Goal: Find specific page/section: Find specific page/section

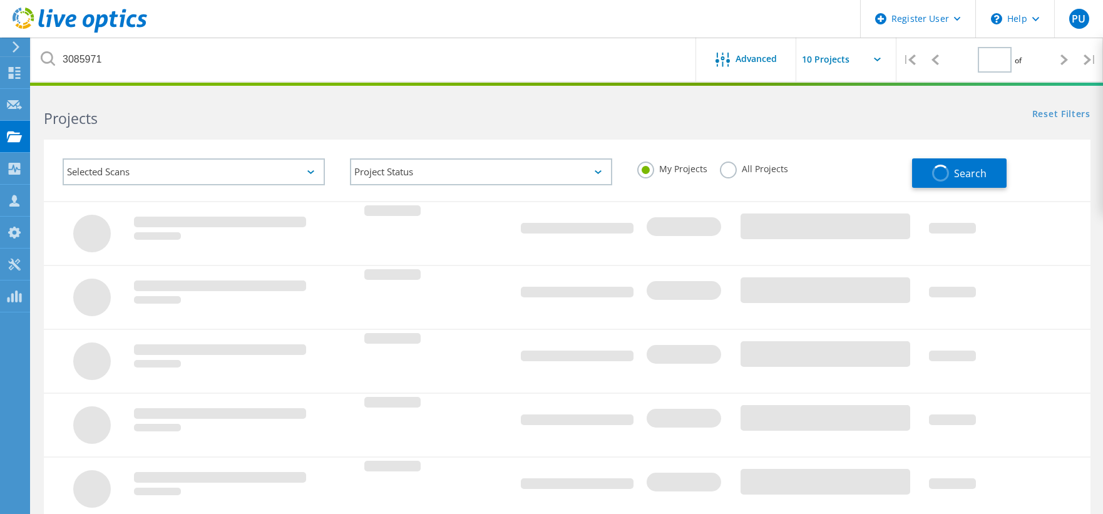
type input "1"
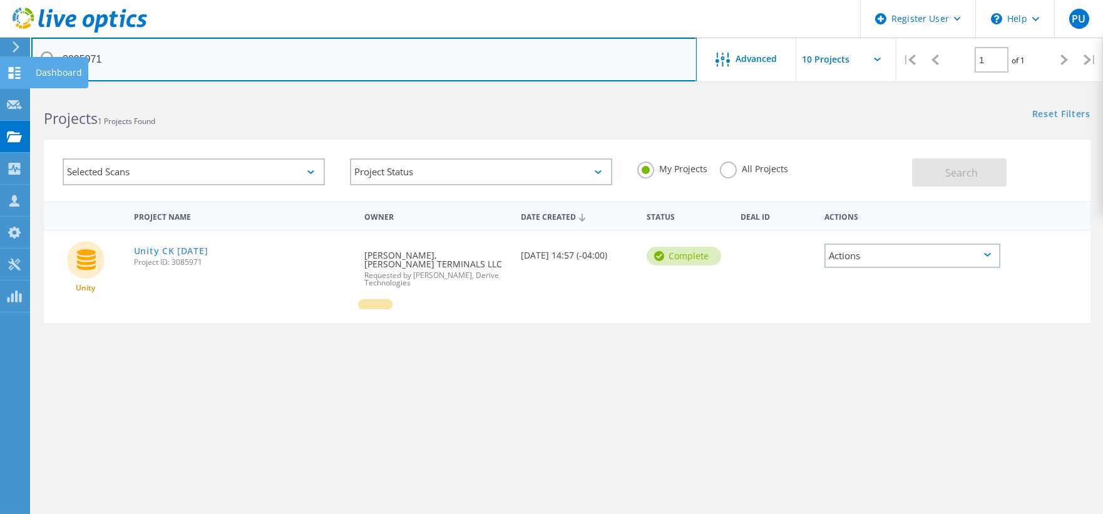
drag, startPoint x: 98, startPoint y: 66, endPoint x: 1, endPoint y: 77, distance: 97.6
click at [1, 91] on div "Register User \n Help Explore Helpful Articles Contact Support PU Dell User [GE…" at bounding box center [551, 334] width 1103 height 486
click at [133, 62] on input "3085971" at bounding box center [363, 60] width 665 height 44
drag, startPoint x: 100, startPoint y: 56, endPoint x: -9, endPoint y: 78, distance: 110.5
click at [0, 78] on html "Register User \n Help Explore Helpful Articles Contact Support PU Dell User [GE…" at bounding box center [551, 288] width 1103 height 576
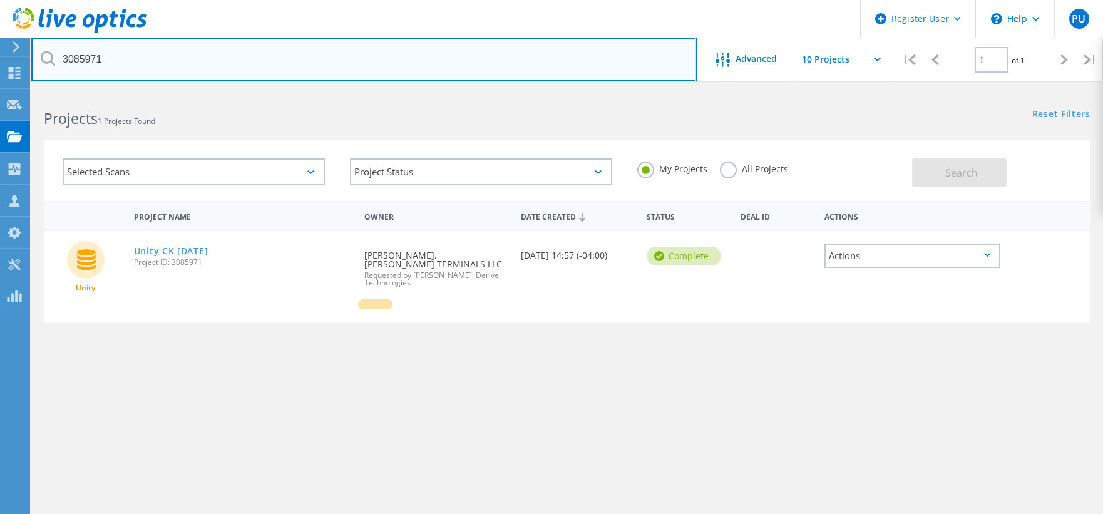
paste input "3255"
type input "3083255"
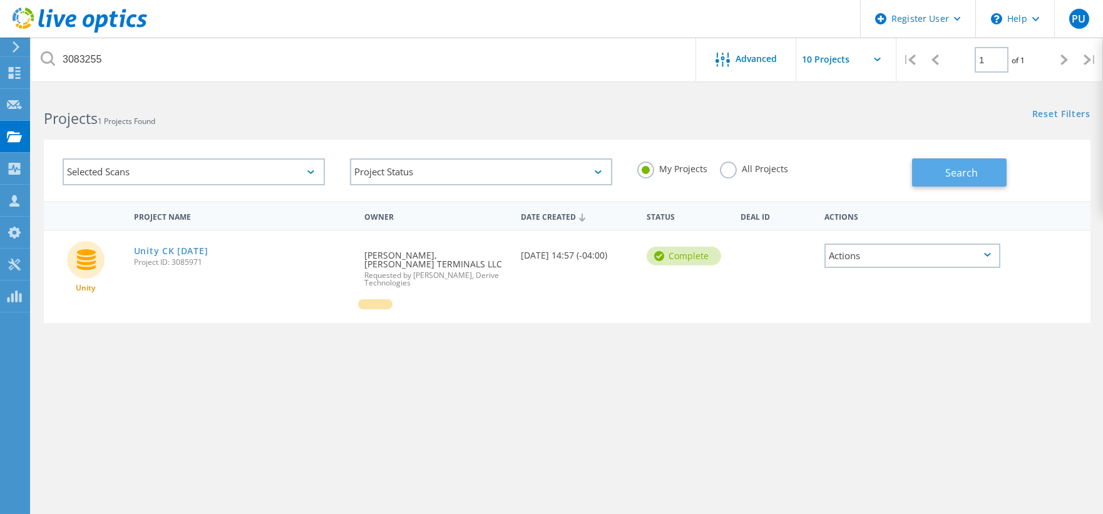
click at [930, 168] on button "Search" at bounding box center [959, 172] width 95 height 28
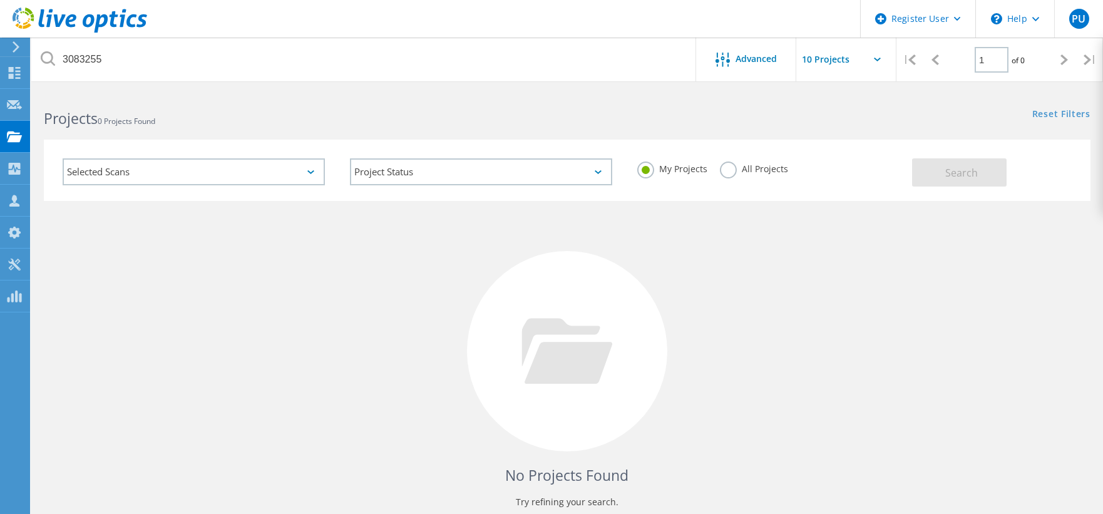
click at [723, 168] on label "All Projects" at bounding box center [754, 167] width 68 height 12
click at [0, 0] on input "All Projects" at bounding box center [0, 0] width 0 height 0
click at [938, 177] on button "Search" at bounding box center [959, 172] width 95 height 28
